Goal: Information Seeking & Learning: Learn about a topic

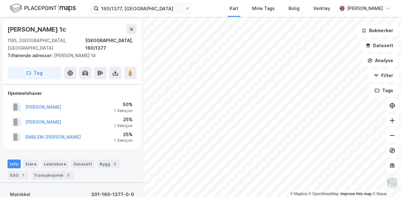
scroll to position [201, 0]
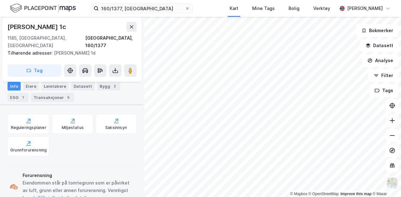
click at [392, 121] on icon at bounding box center [392, 121] width 6 height 6
click at [391, 125] on button at bounding box center [392, 121] width 13 height 13
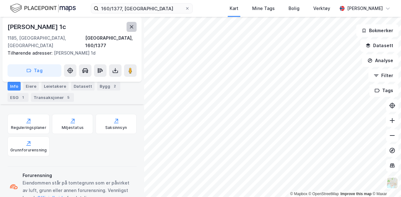
click at [128, 23] on button at bounding box center [131, 27] width 10 height 10
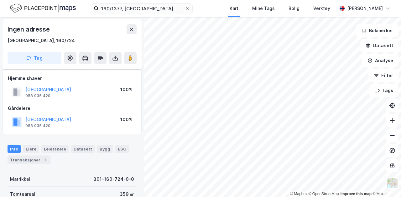
scroll to position [142, 0]
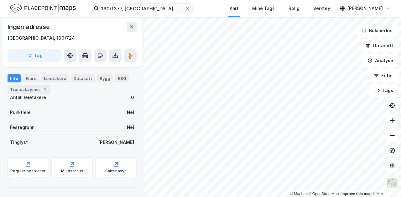
click at [294, 197] on html "160/1377, oslo Kart Mine Tags Bolig Verktøy [PERSON_NAME] © Mapbox © OpenStreet…" at bounding box center [200, 98] width 401 height 197
click at [248, 197] on html "160/1377, oslo Kart Mine Tags Bolig Verktøy [PERSON_NAME] © Mapbox © OpenStreet…" at bounding box center [200, 98] width 401 height 197
click at [233, 10] on div "160/1377, oslo Kart Mine Tags Bolig Verktøy [PERSON_NAME] © Mapbox © OpenStreet…" at bounding box center [200, 98] width 401 height 197
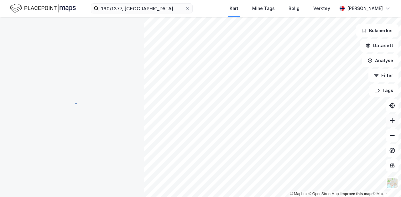
scroll to position [0, 0]
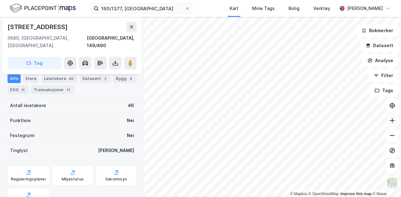
scroll to position [142, 0]
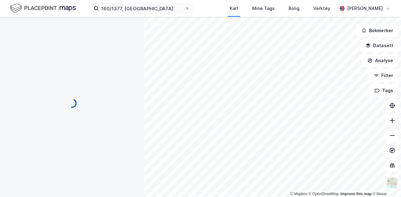
scroll to position [142, 0]
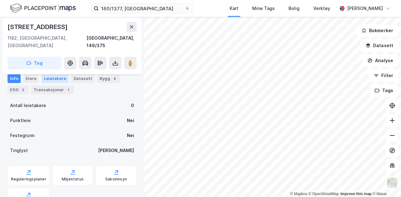
click at [53, 78] on div "Leietakere" at bounding box center [54, 78] width 27 height 9
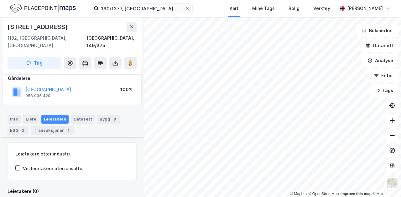
scroll to position [81, 0]
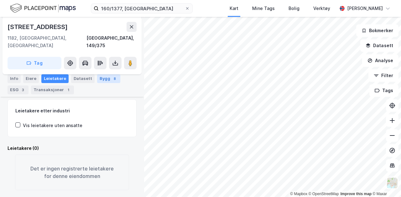
click at [99, 79] on div "Bygg 8" at bounding box center [108, 78] width 23 height 9
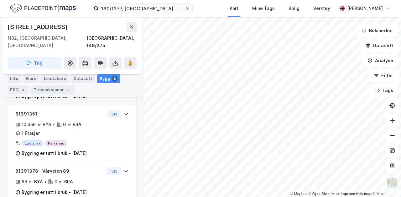
scroll to position [424, 0]
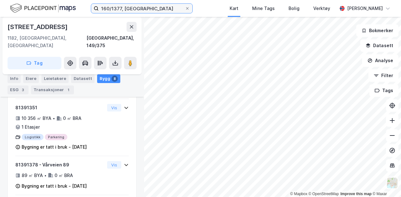
click at [136, 10] on input "160/1377, [GEOGRAPHIC_DATA]" at bounding box center [142, 8] width 86 height 9
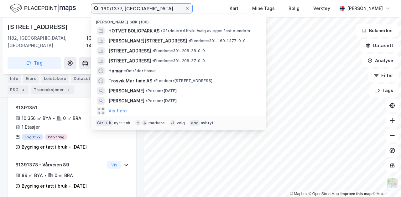
click at [142, 8] on input "160/1377, [GEOGRAPHIC_DATA]" at bounding box center [142, 8] width 86 height 9
type input "160/1377, [GEOGRAPHIC_DATA]"
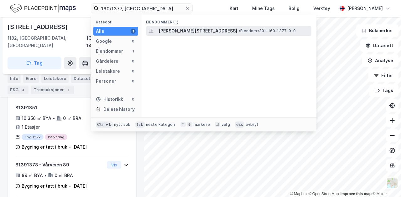
click at [188, 29] on span "[PERSON_NAME][STREET_ADDRESS]" at bounding box center [197, 31] width 79 height 8
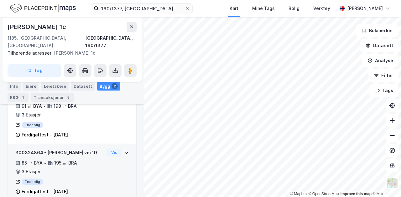
scroll to position [145, 0]
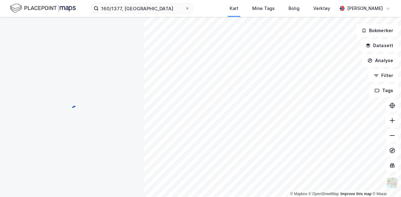
scroll to position [145, 0]
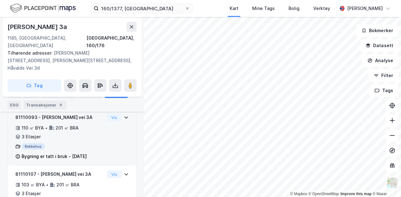
scroll to position [160, 0]
